Goal: Transaction & Acquisition: Purchase product/service

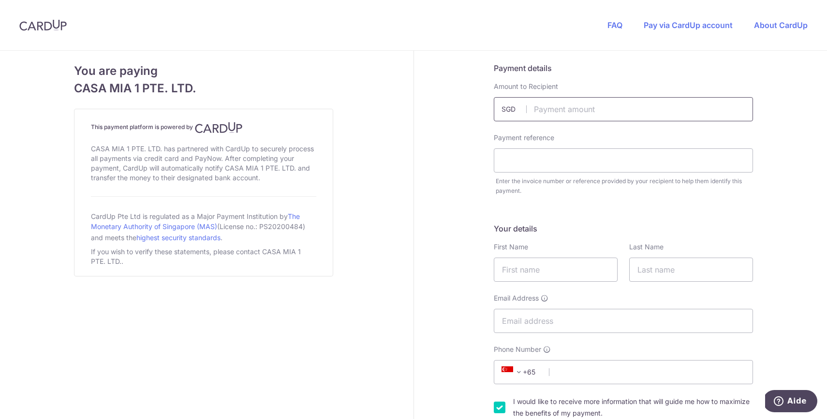
click at [557, 112] on input "text" at bounding box center [623, 109] width 259 height 24
type input "3780.97"
click at [554, 159] on input "text" at bounding box center [623, 160] width 259 height 24
click at [530, 160] on input "text" at bounding box center [623, 160] width 259 height 24
paste input "Ref 7cb3bf1d-4c33-48bb-8ffd-ead3fb5"
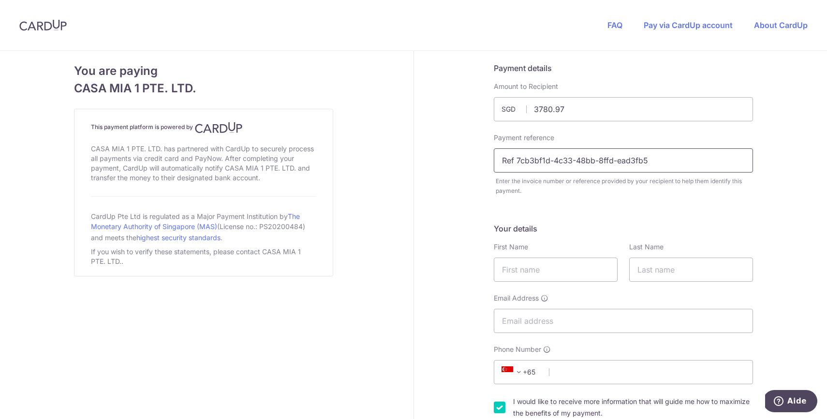
drag, startPoint x: 511, startPoint y: 158, endPoint x: 467, endPoint y: 159, distance: 43.5
type input "7cb3bf1d-4c33-48bb-8ffd-ead3fb5"
type input "[PERSON_NAME]"
type input "Brami"
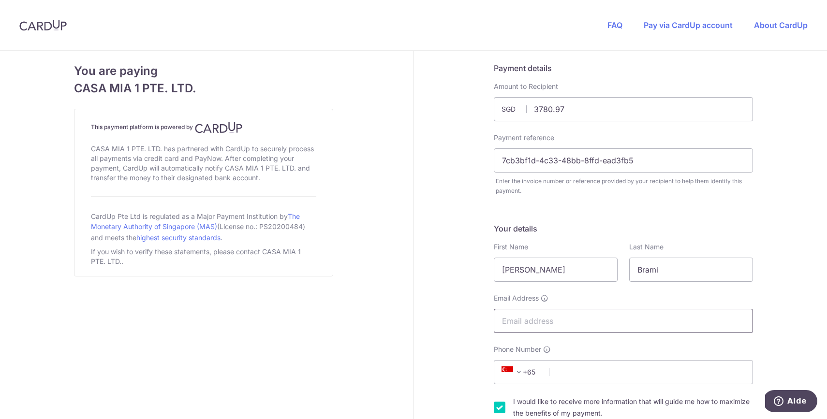
click at [517, 320] on input "Email Address" at bounding box center [623, 321] width 259 height 24
type input "[EMAIL_ADDRESS][DOMAIN_NAME]"
type input "699278871"
select select "FR"
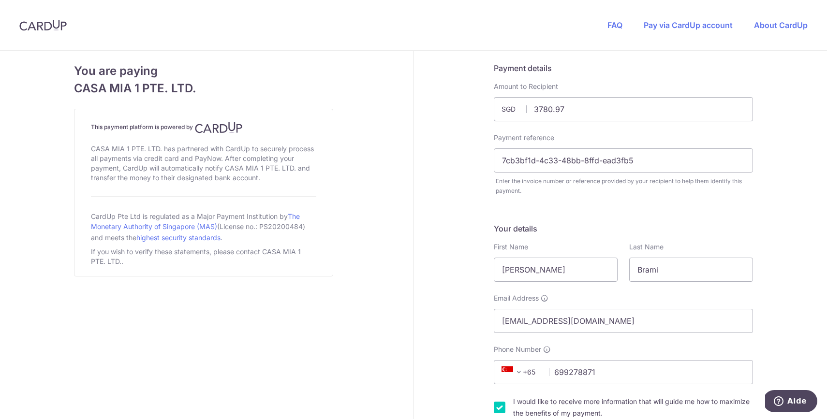
type input "56620"
type input "[STREET_ADDRESS][PERSON_NAME]"
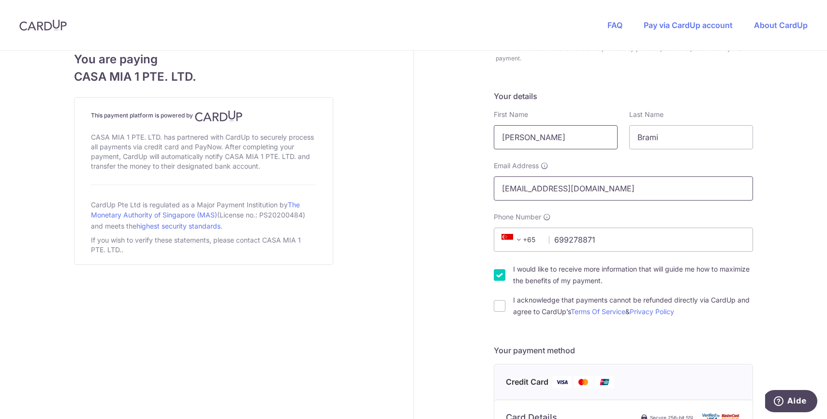
scroll to position [195, 0]
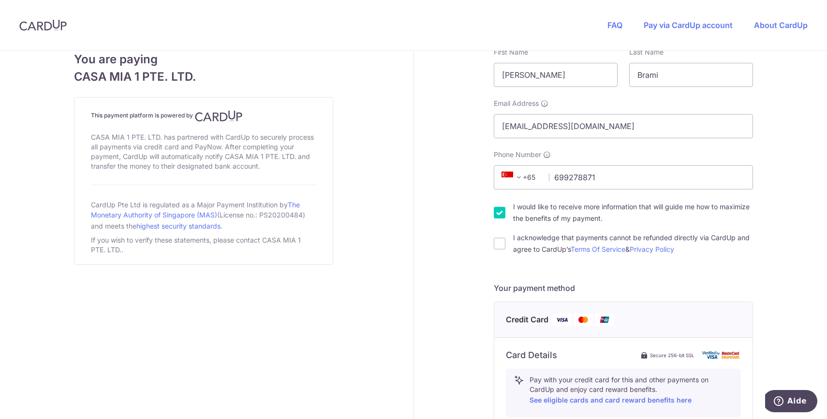
click at [498, 213] on input "I would like to receive more information that will guide me how to maximize the…" at bounding box center [500, 213] width 12 height 12
checkbox input "false"
click at [496, 246] on input "I acknowledge that payments cannot be refunded directly via CardUp and agree to…" at bounding box center [500, 244] width 12 height 12
checkbox input "true"
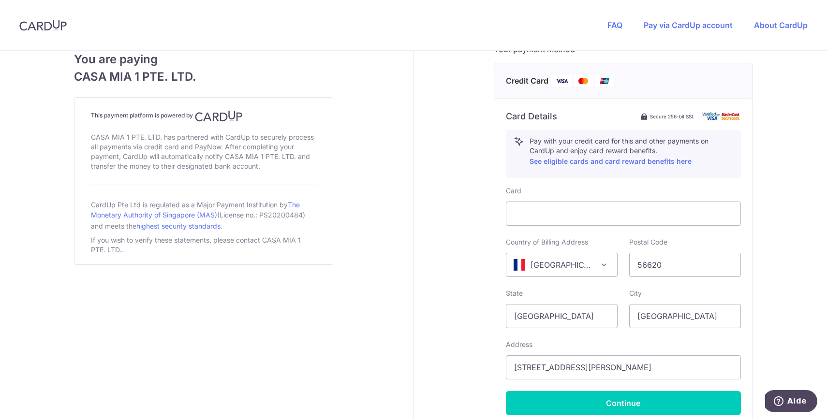
scroll to position [485, 0]
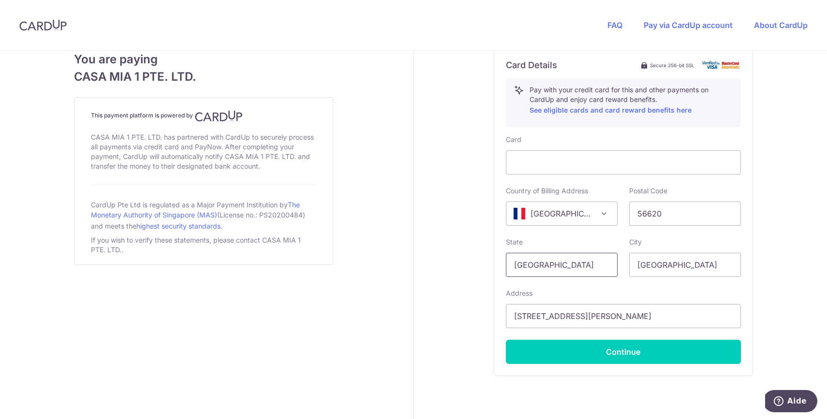
click at [559, 267] on input "[GEOGRAPHIC_DATA]" at bounding box center [562, 265] width 112 height 24
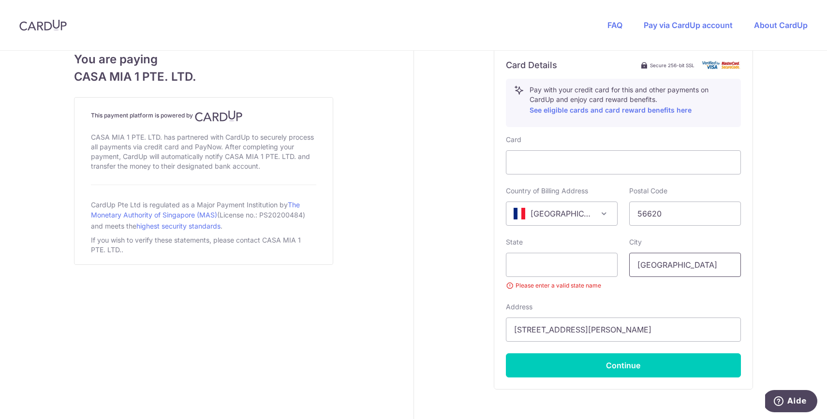
click at [656, 264] on input "[GEOGRAPHIC_DATA]" at bounding box center [685, 265] width 112 height 24
click at [597, 261] on input "text" at bounding box center [562, 265] width 112 height 24
type input "[GEOGRAPHIC_DATA]"
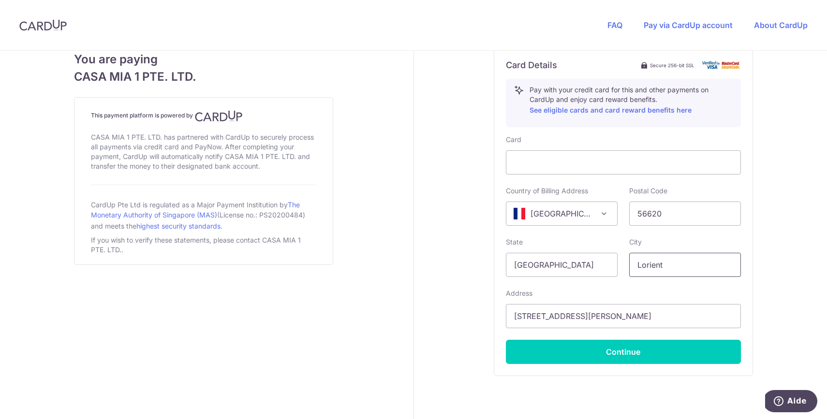
type input "Lorient"
click at [799, 264] on div "Payment details Amount to Recipient 3780.97 SGD Payment reference 7cb3bf1d-4c33…" at bounding box center [623, 12] width 419 height 892
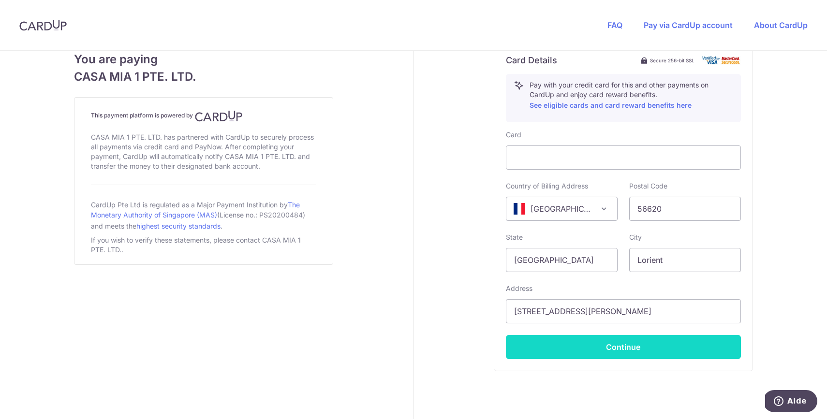
scroll to position [490, 0]
click at [598, 349] on button "Continue" at bounding box center [623, 347] width 235 height 24
type input "**** 5327"
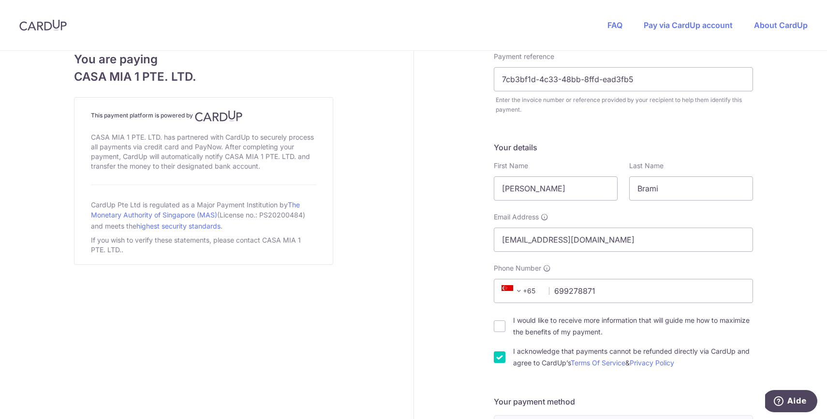
scroll to position [44, 0]
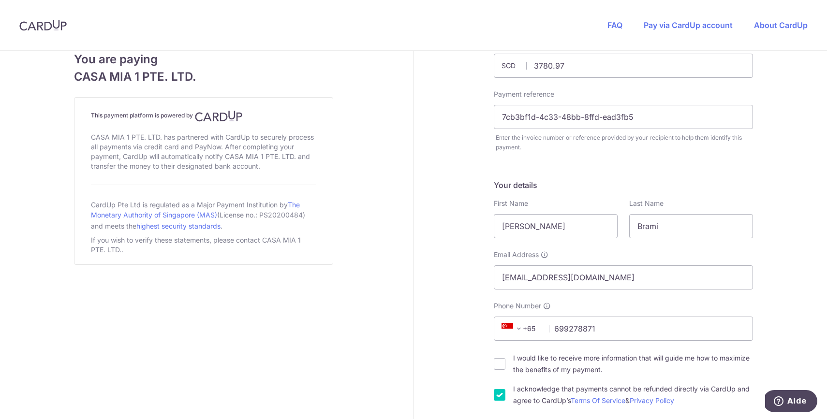
click at [523, 320] on span "+65" at bounding box center [522, 328] width 56 height 23
click at [525, 328] on span "+65" at bounding box center [520, 329] width 44 height 12
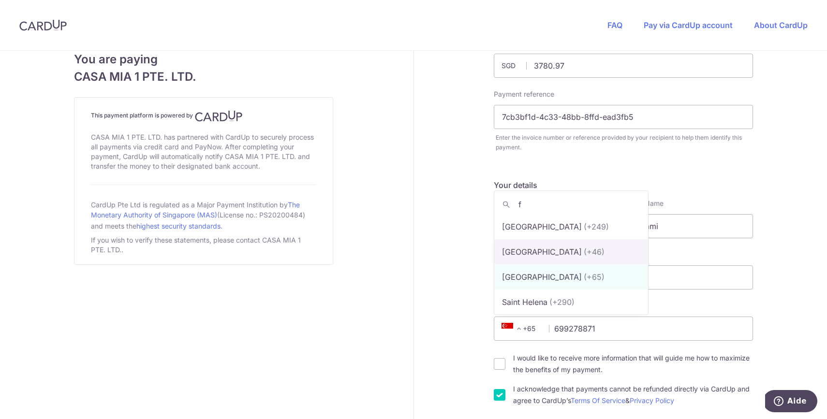
scroll to position [0, 0]
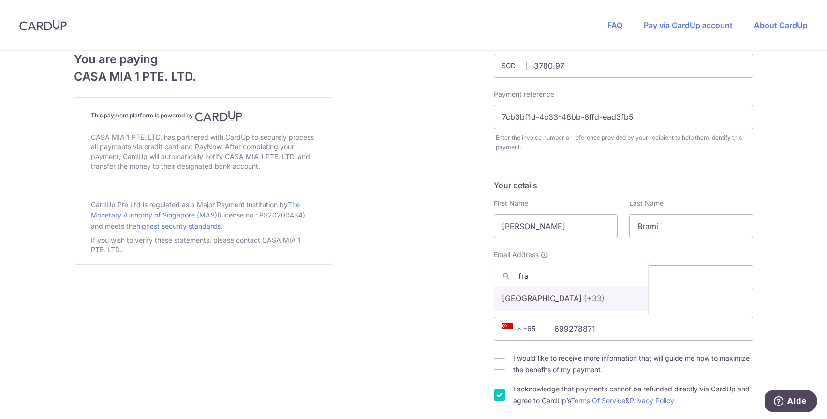
type input "fra"
select select "75"
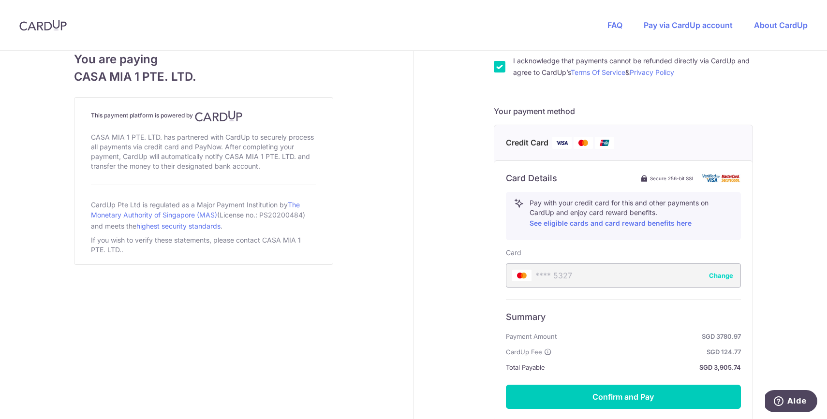
scroll to position [456, 0]
